Goal: Task Accomplishment & Management: Manage account settings

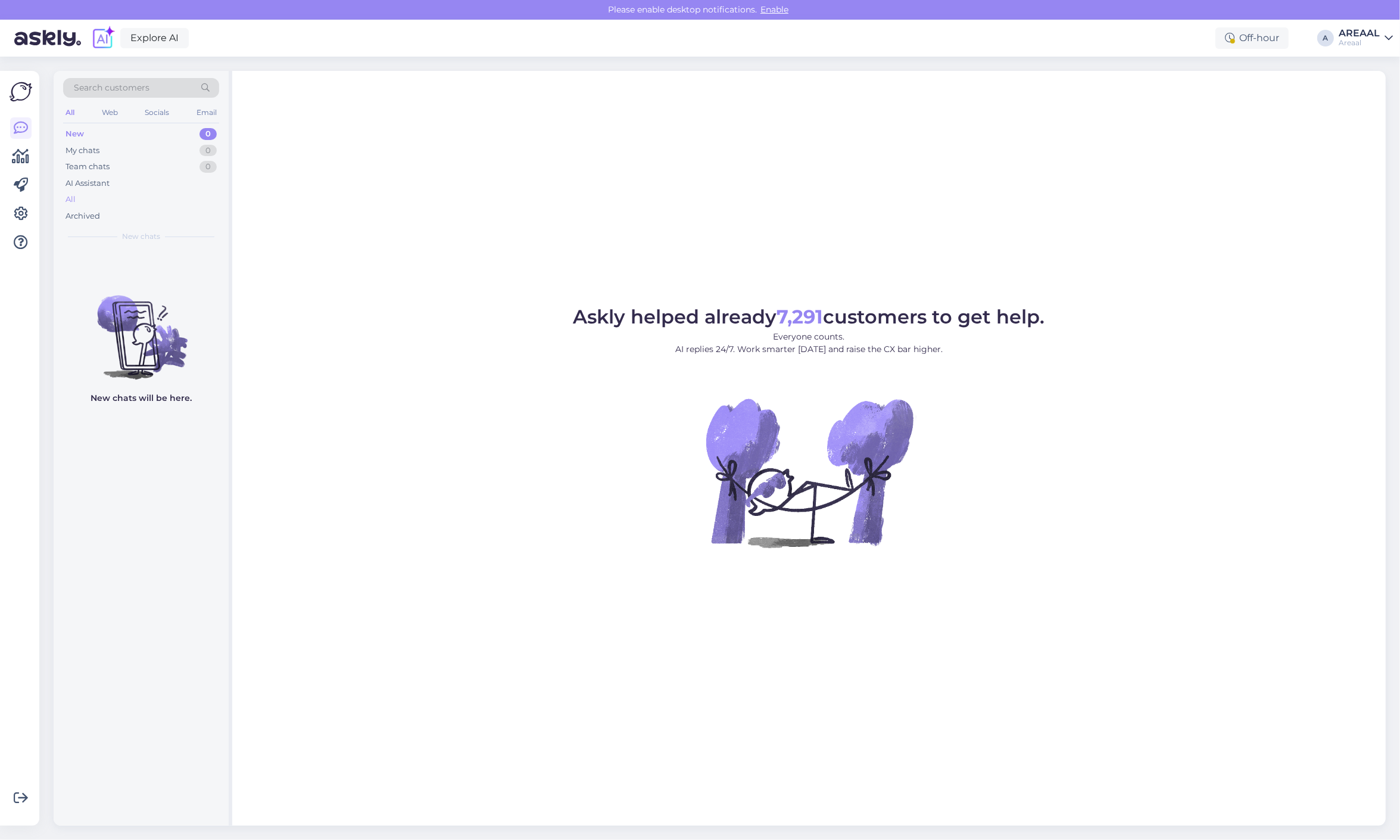
click at [95, 195] on div "All" at bounding box center [141, 199] width 156 height 17
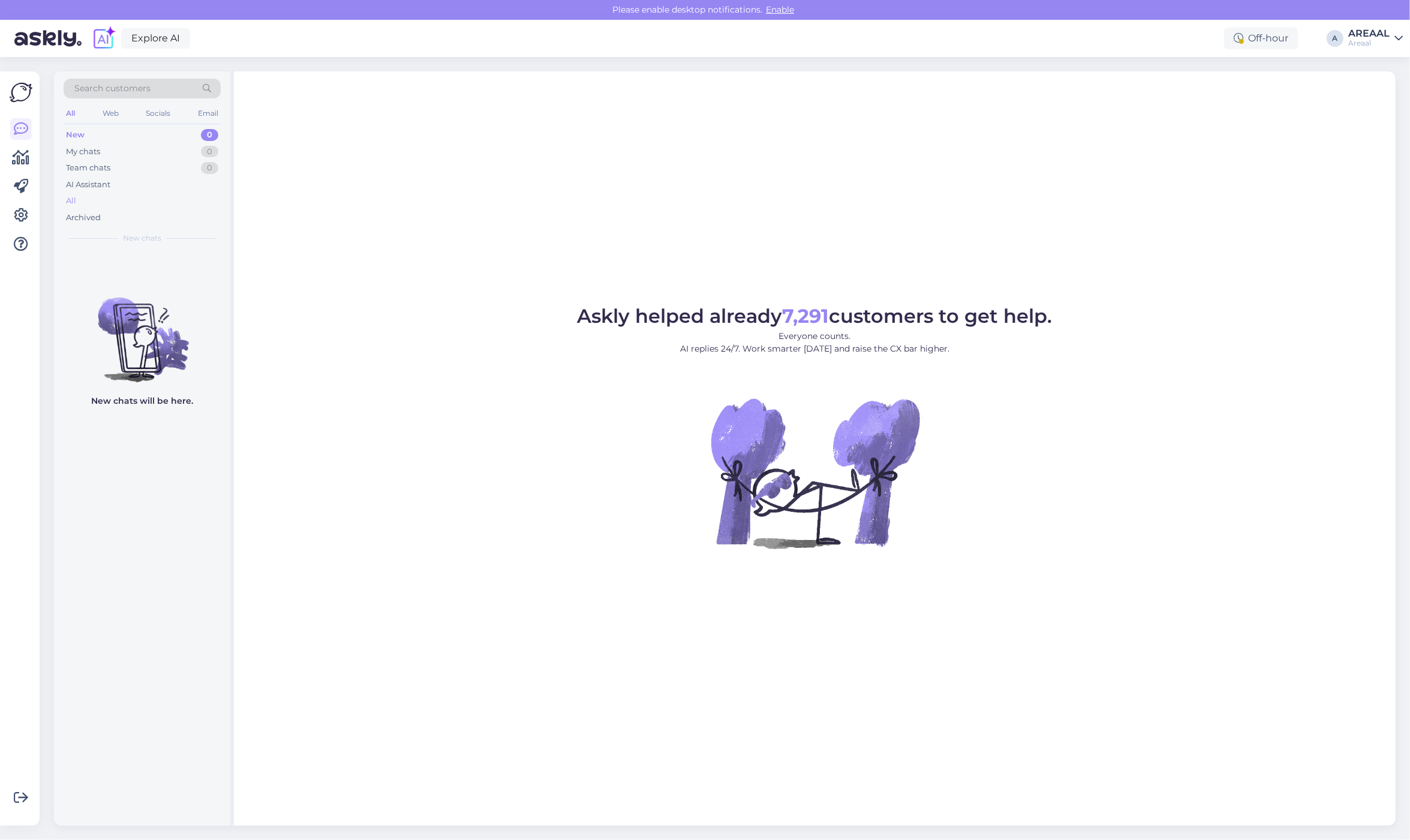
click at [154, 194] on div "All" at bounding box center [142, 201] width 157 height 17
click at [1147, 188] on div "Askly helped already 7,291 customers to get help. Everyone counts. AI replies 2…" at bounding box center [815, 448] width 1162 height 754
